Goal: Information Seeking & Learning: Learn about a topic

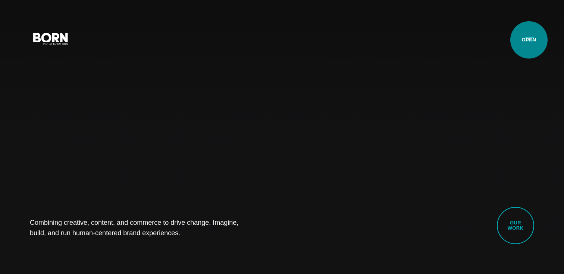
click at [529, 40] on button "Primary Menu" at bounding box center [530, 39] width 18 height 16
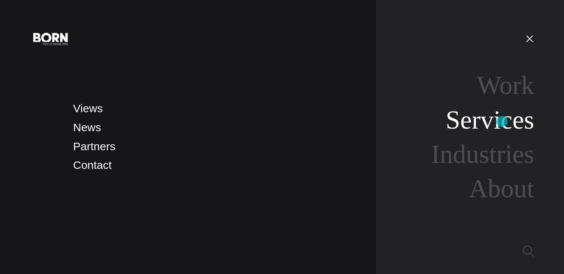
click at [502, 122] on link "Services" at bounding box center [490, 120] width 88 height 29
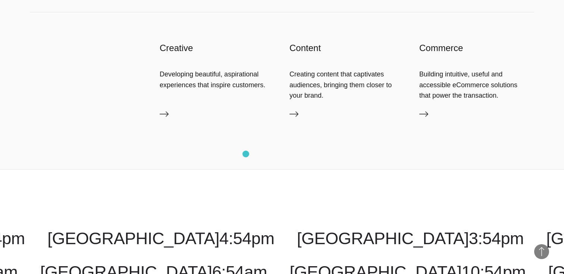
scroll to position [1251, 0]
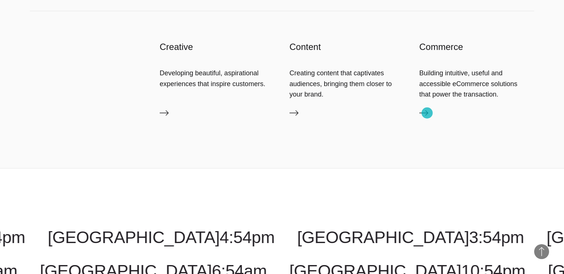
click at [427, 113] on icon at bounding box center [423, 112] width 9 height 5
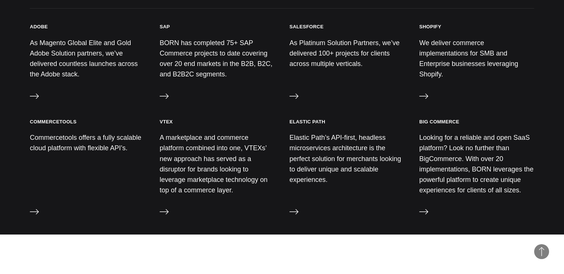
scroll to position [812, 0]
click at [426, 98] on icon at bounding box center [423, 95] width 9 height 9
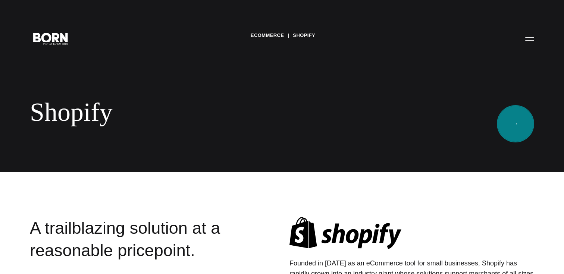
click at [521, 123] on link "→" at bounding box center [515, 123] width 37 height 37
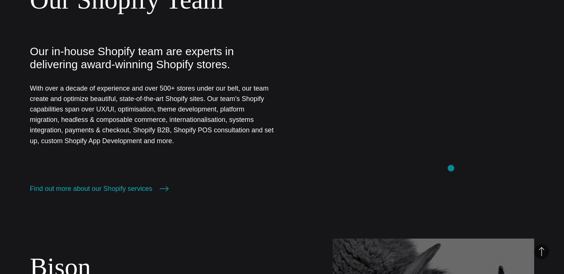
scroll to position [387, 0]
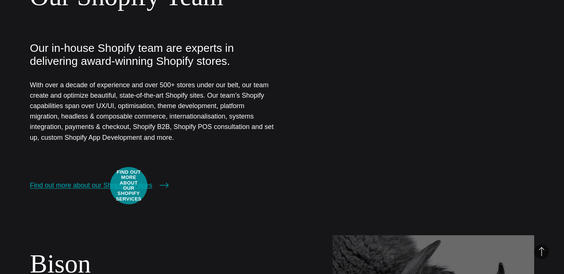
click at [129, 186] on link "Find out more about our Shopify services" at bounding box center [99, 185] width 139 height 10
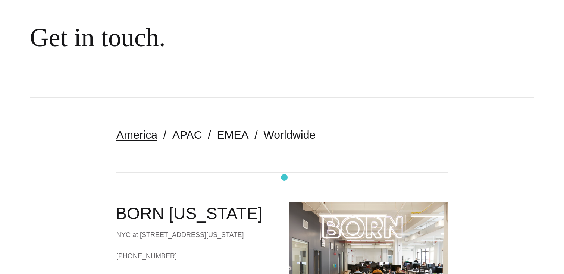
scroll to position [75, 0]
click at [190, 137] on link "APAC" at bounding box center [186, 134] width 29 height 12
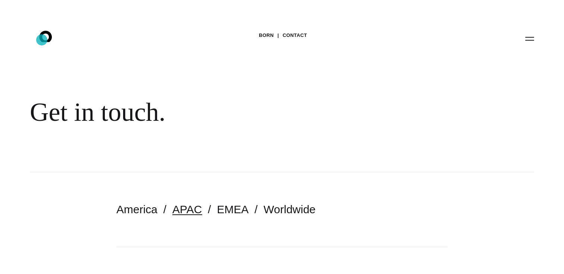
click at [42, 40] on icon at bounding box center [45, 36] width 13 height 11
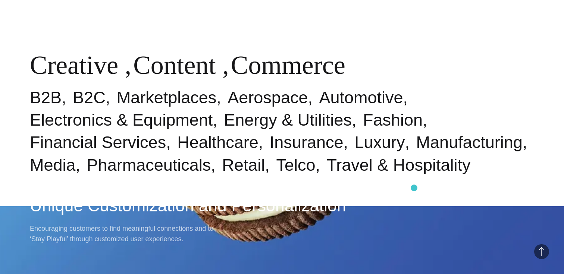
scroll to position [342, 0]
click at [363, 126] on link "Fashion" at bounding box center [393, 119] width 60 height 19
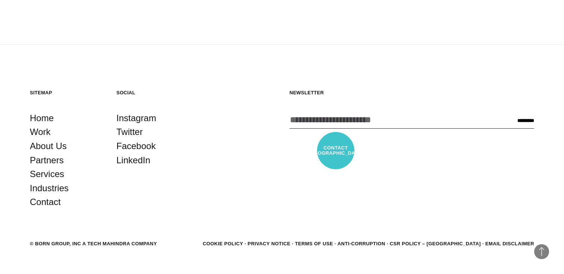
scroll to position [1840, 0]
